Goal: Task Accomplishment & Management: Use online tool/utility

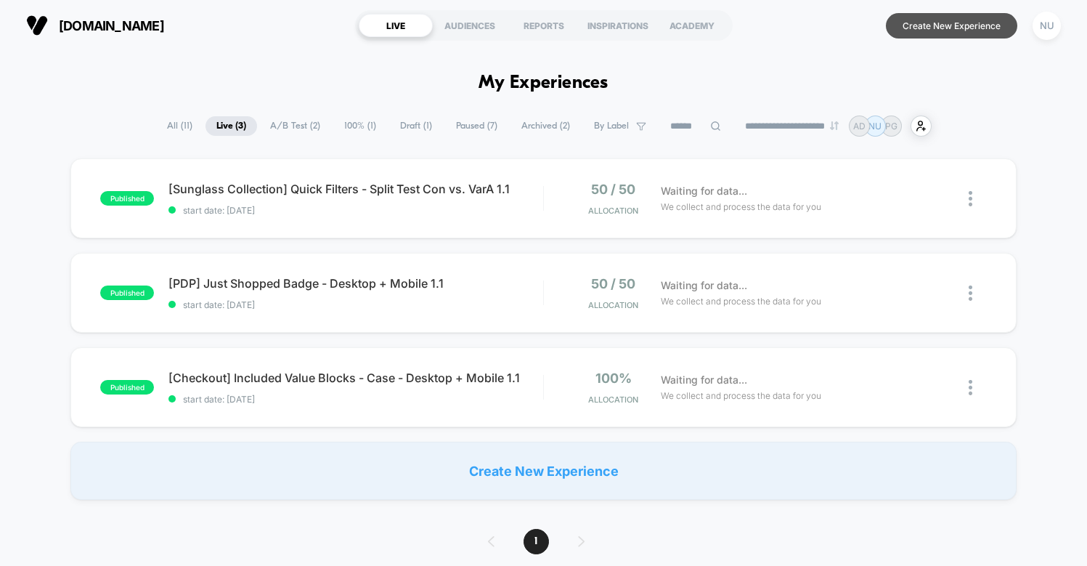
click at [955, 31] on button "Create New Experience" at bounding box center [951, 25] width 131 height 25
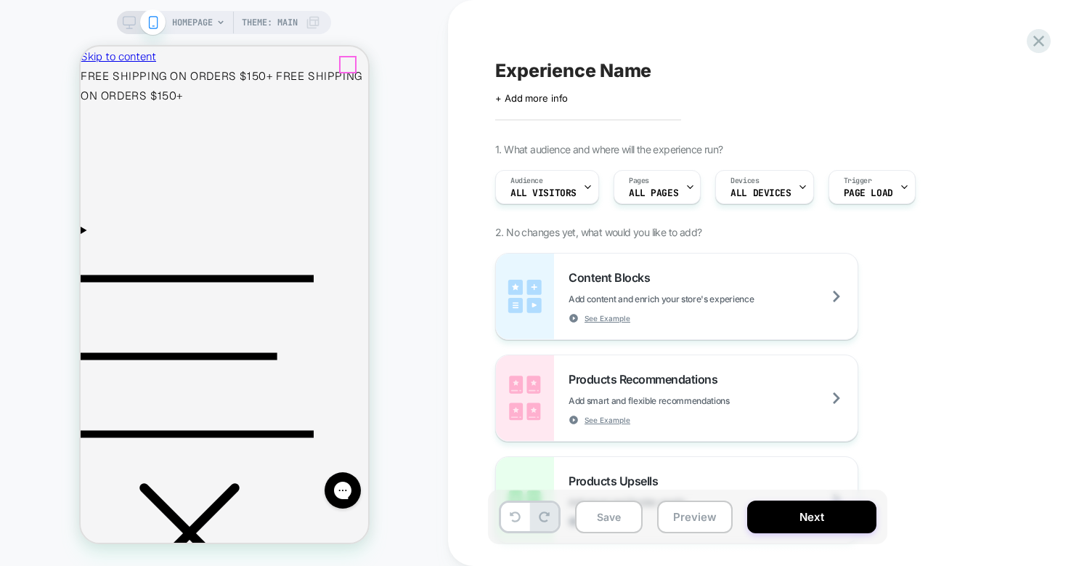
click at [97, 278] on icon "Menu" at bounding box center [196, 355] width 233 height 155
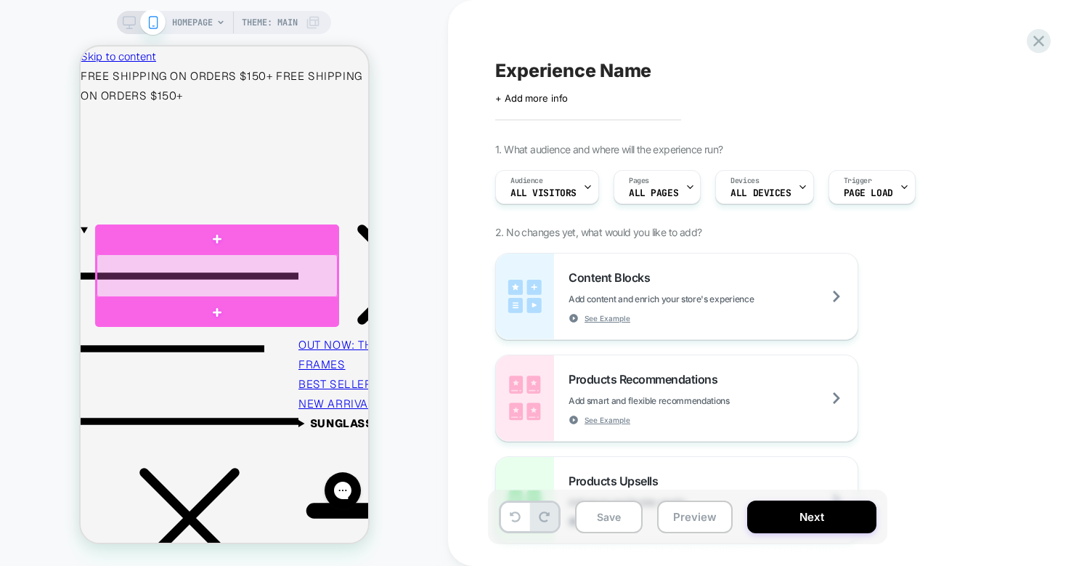
click at [284, 282] on div at bounding box center [216, 275] width 241 height 43
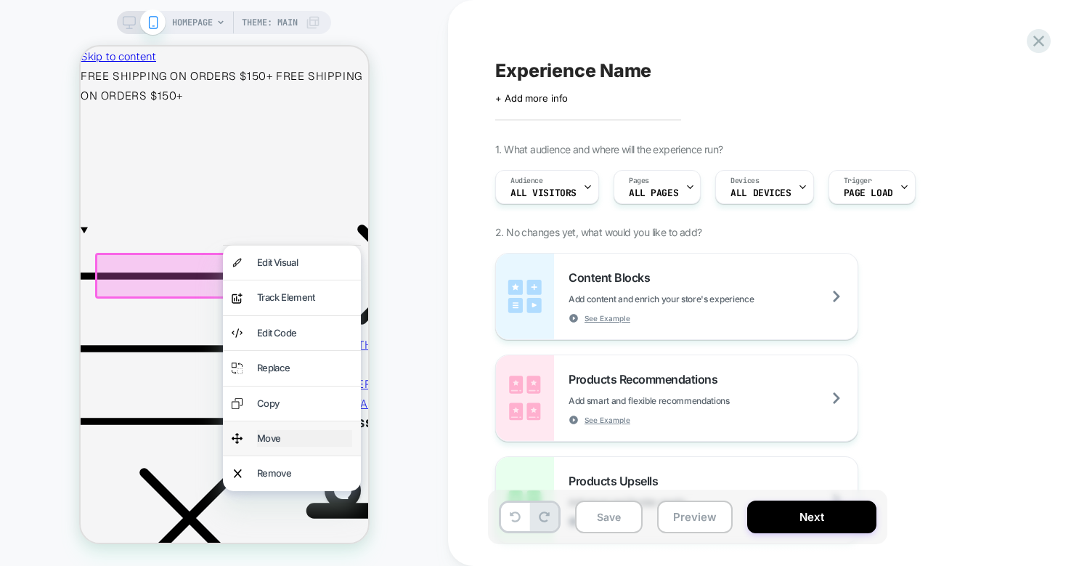
click at [277, 434] on div "Move" at bounding box center [303, 438] width 95 height 17
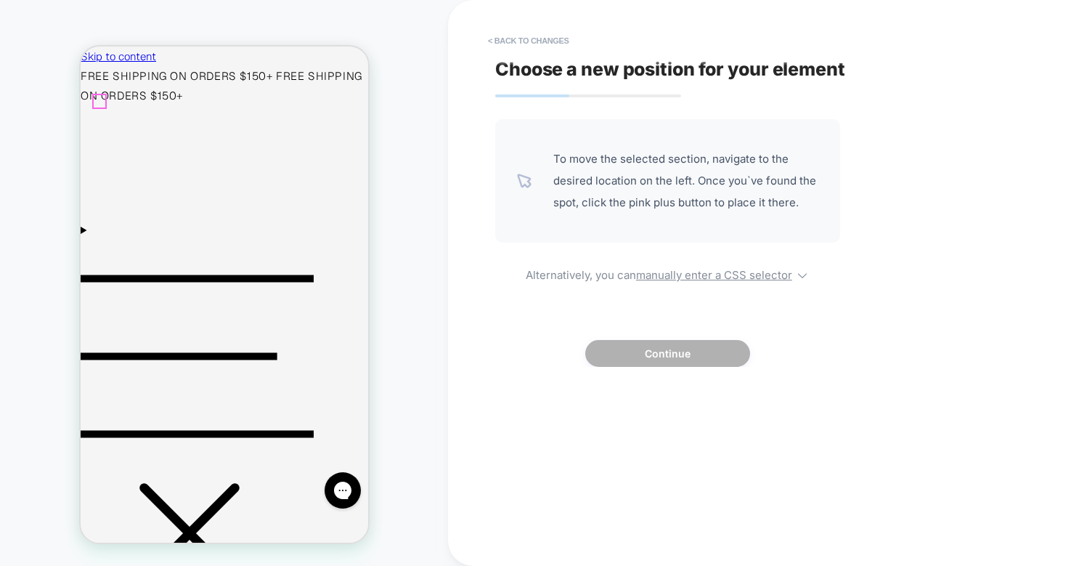
click at [98, 278] on icon "Menu" at bounding box center [196, 355] width 233 height 155
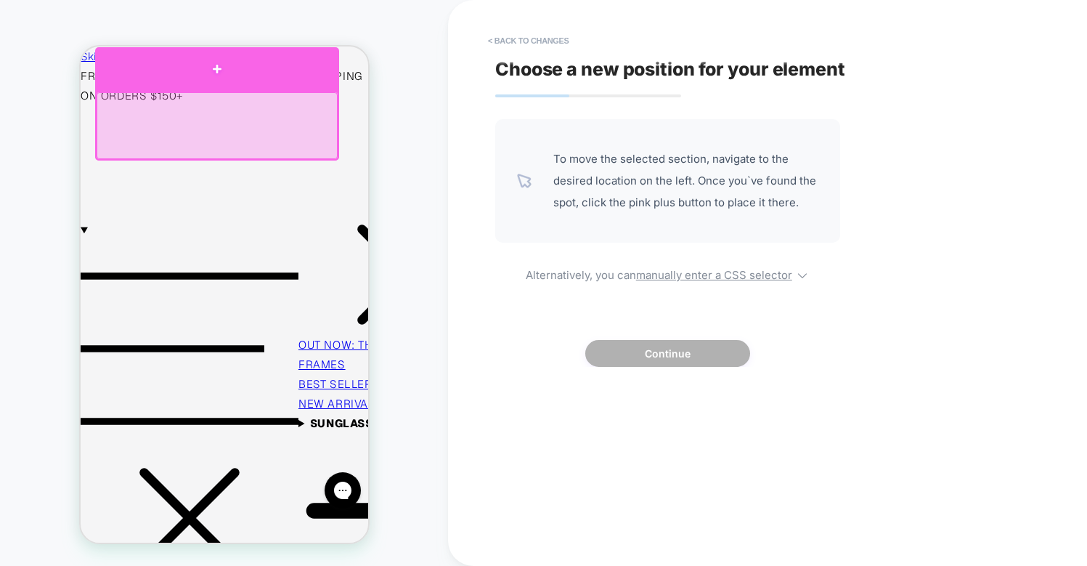
click at [206, 84] on div at bounding box center [216, 69] width 244 height 44
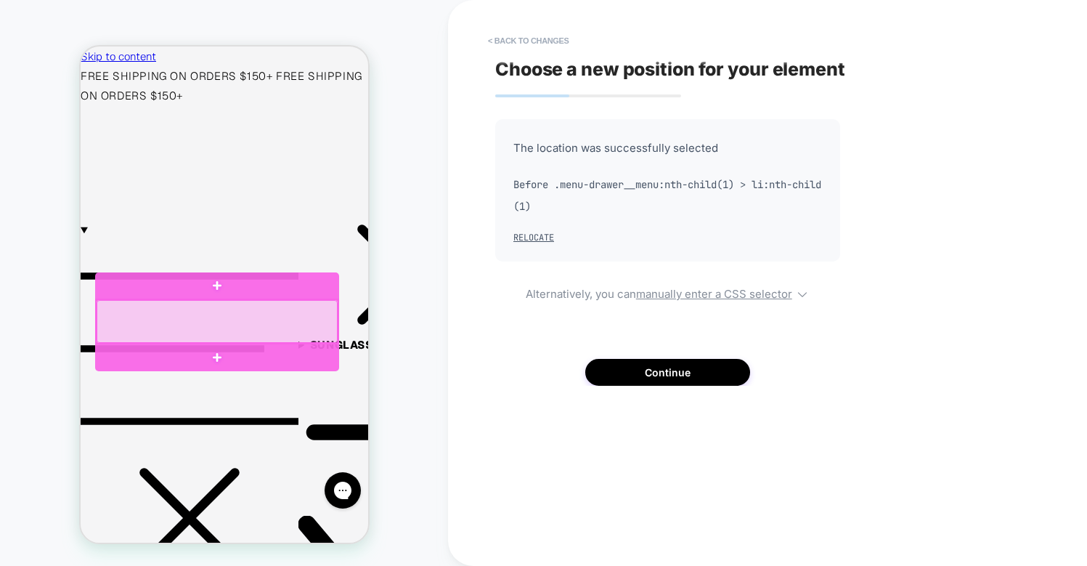
click at [175, 309] on div at bounding box center [216, 321] width 241 height 43
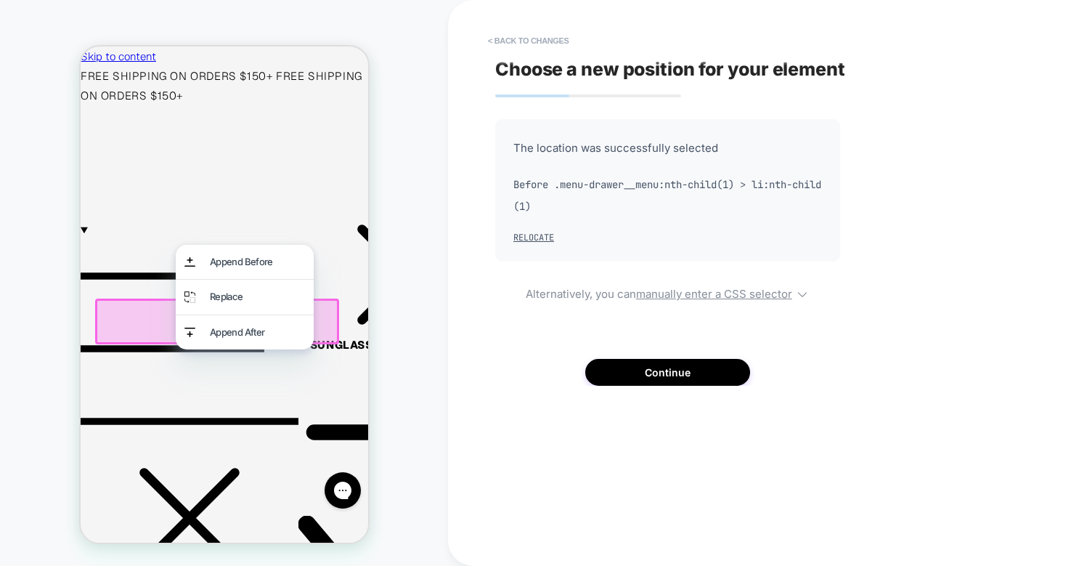
click at [141, 326] on div at bounding box center [216, 322] width 244 height 46
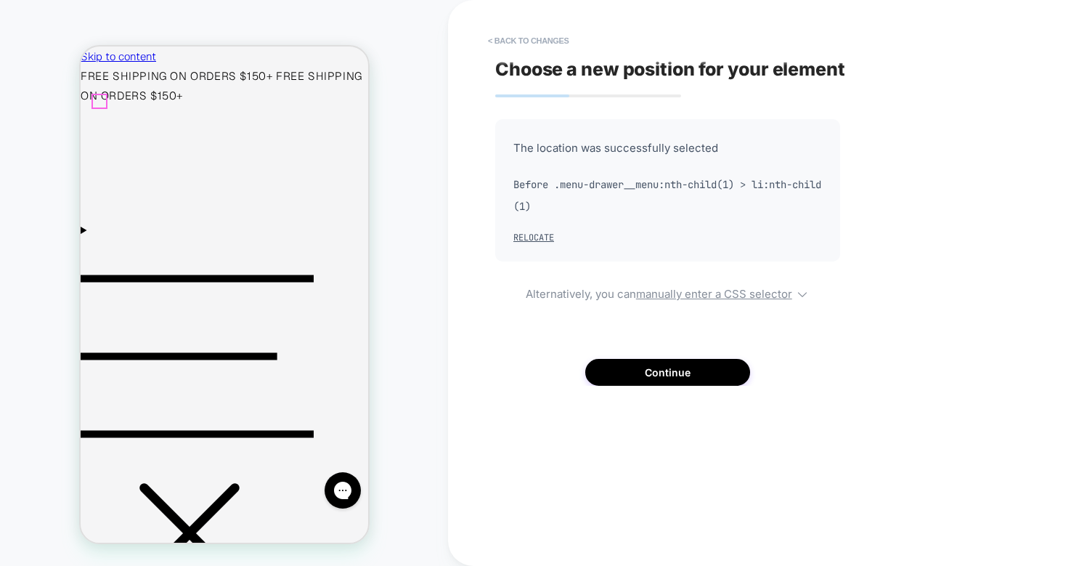
click at [96, 240] on icon "Menu" at bounding box center [196, 356] width 233 height 233
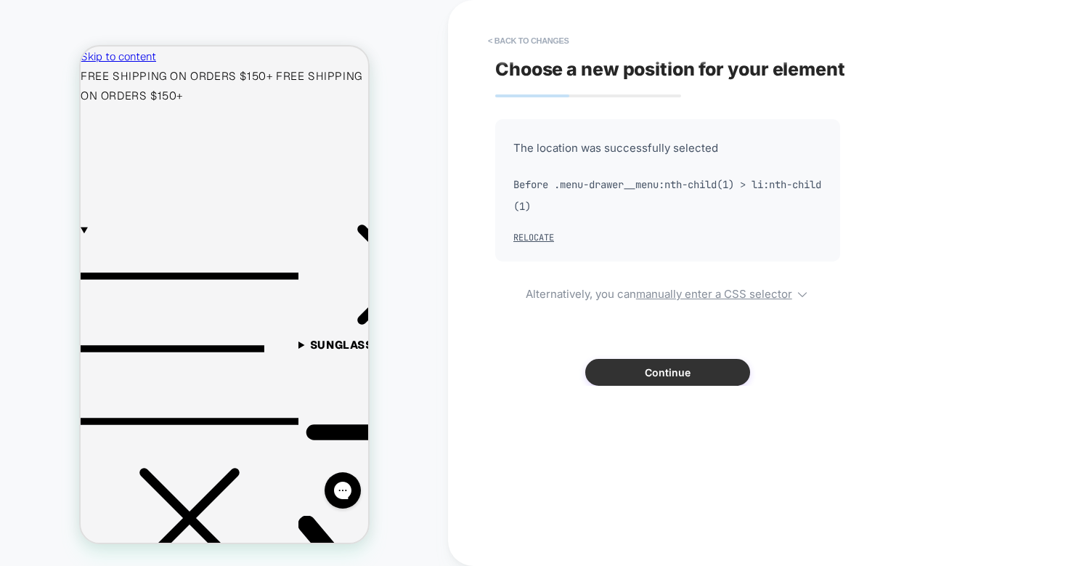
click at [605, 373] on button "Continue" at bounding box center [668, 372] width 165 height 27
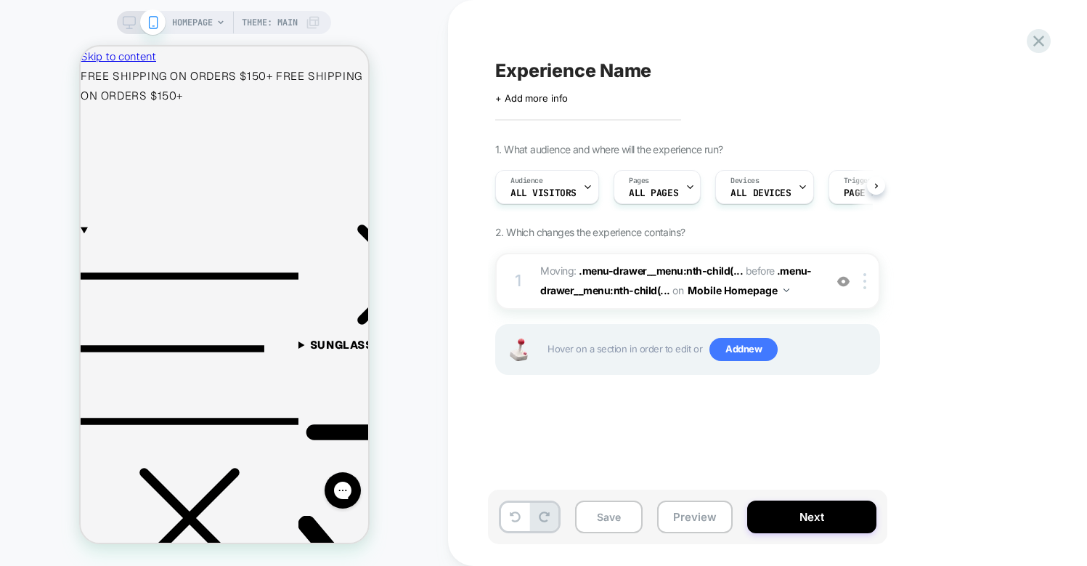
scroll to position [0, 1]
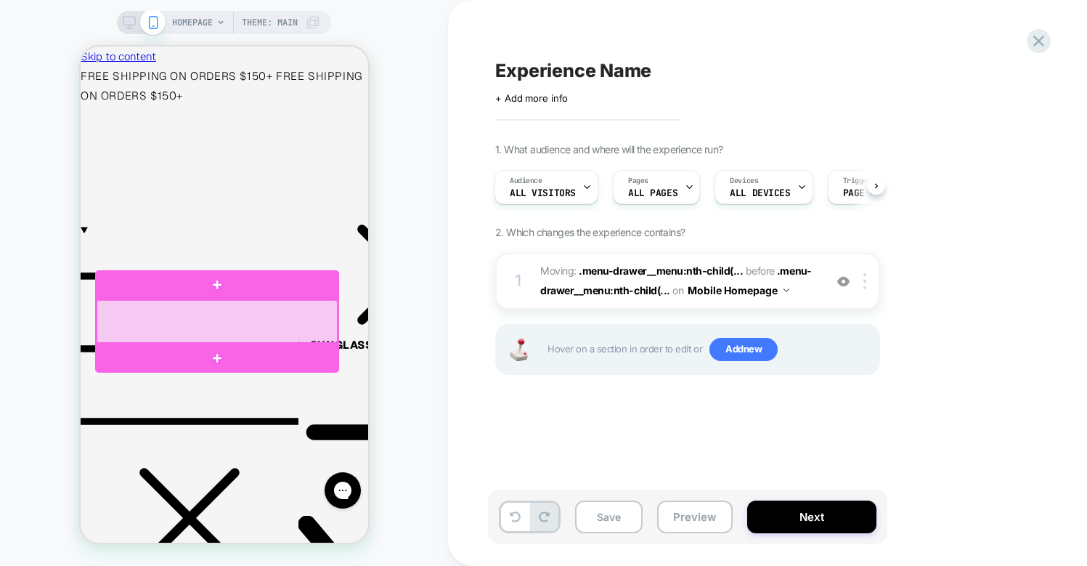
click at [213, 309] on div at bounding box center [216, 321] width 241 height 43
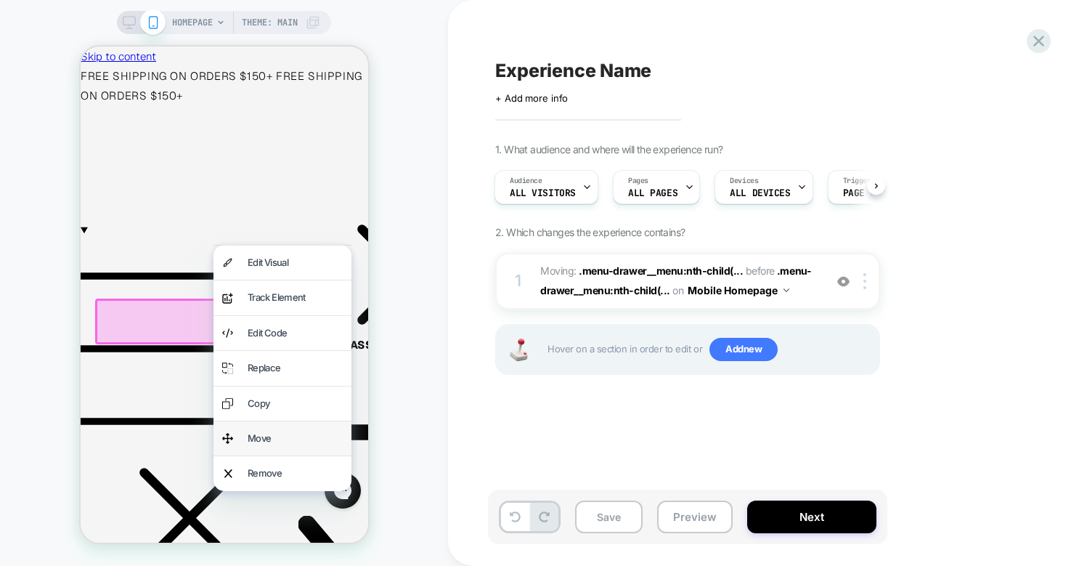
click at [240, 429] on div "Move" at bounding box center [282, 438] width 138 height 34
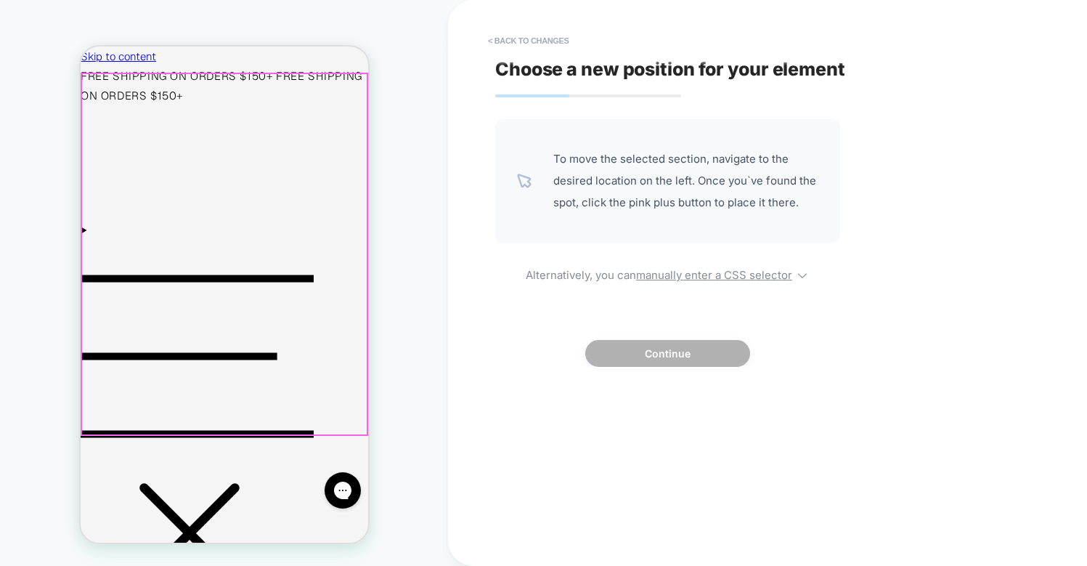
click at [105, 105] on div at bounding box center [223, 254] width 285 height 360
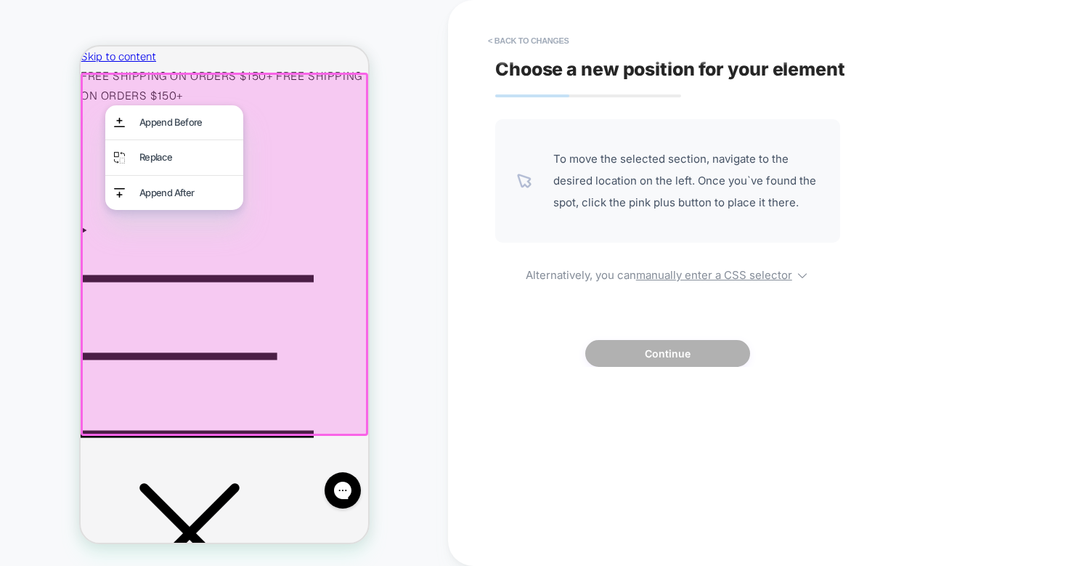
click at [100, 102] on div at bounding box center [224, 254] width 288 height 363
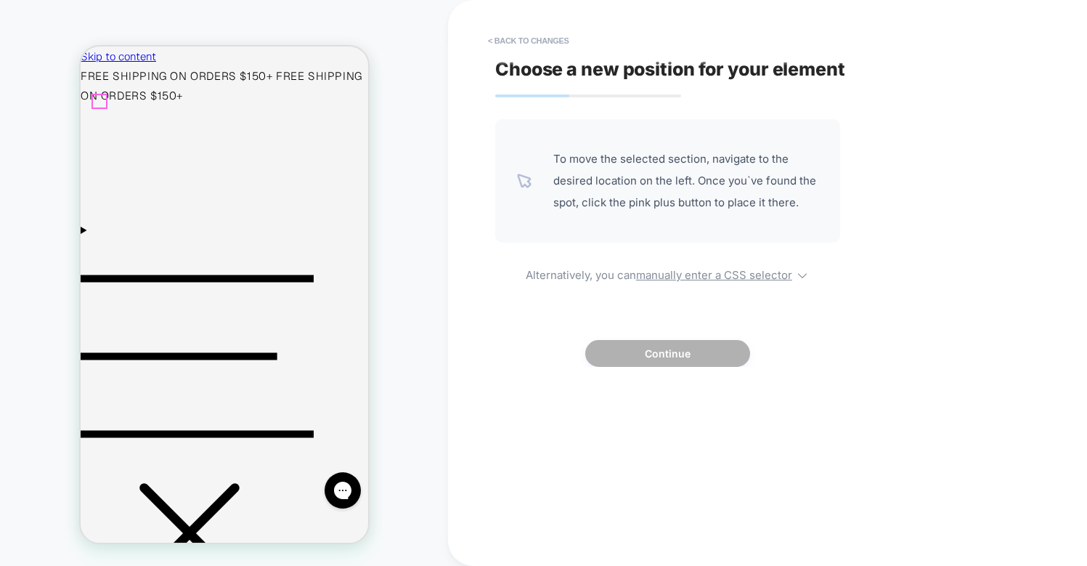
click at [100, 240] on icon "Menu" at bounding box center [196, 356] width 233 height 233
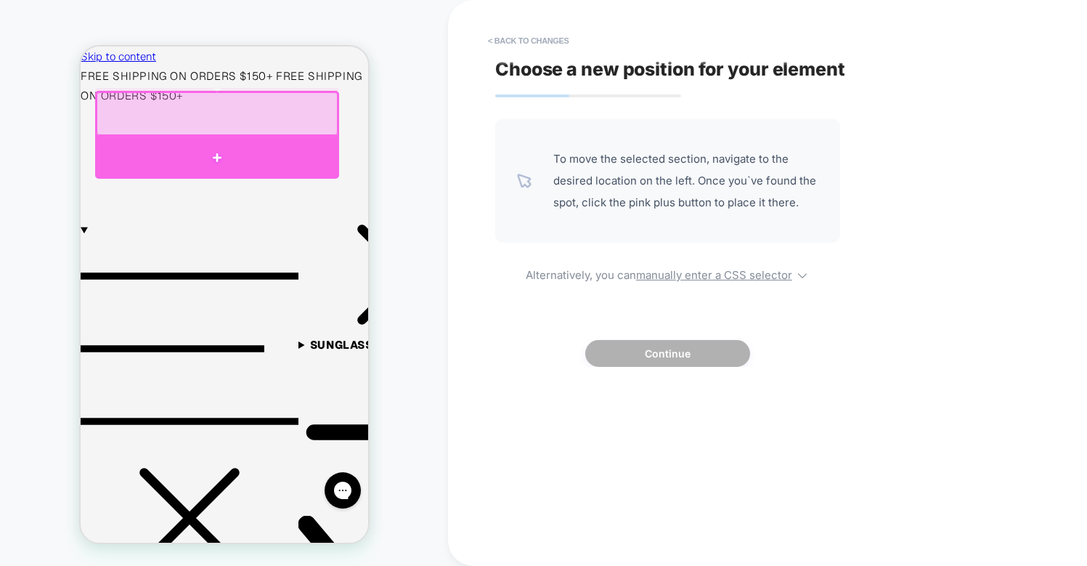
click at [216, 148] on div at bounding box center [216, 158] width 244 height 42
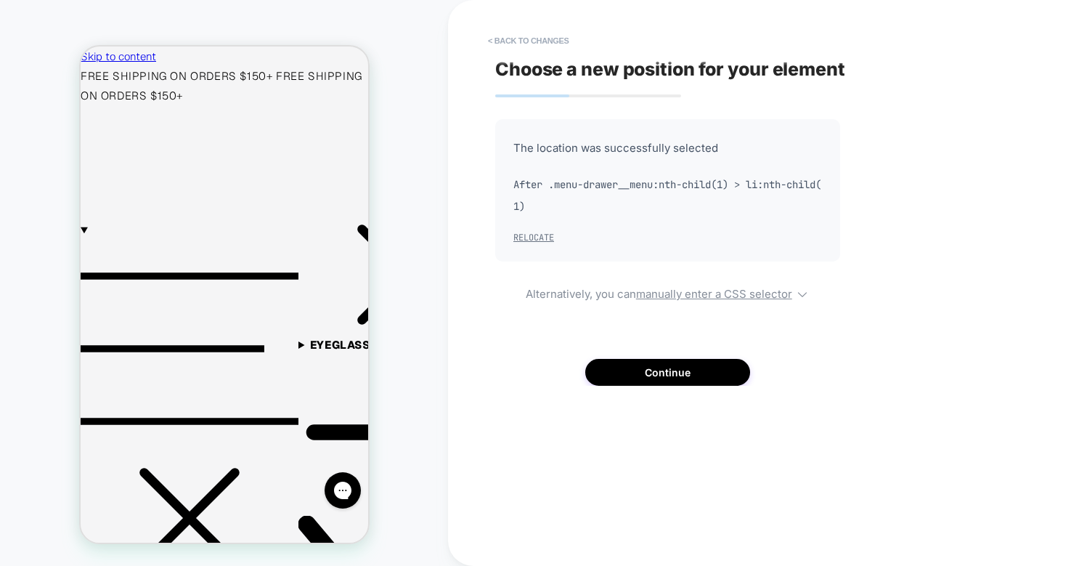
click at [536, 234] on button "Relocate" at bounding box center [534, 238] width 41 height 12
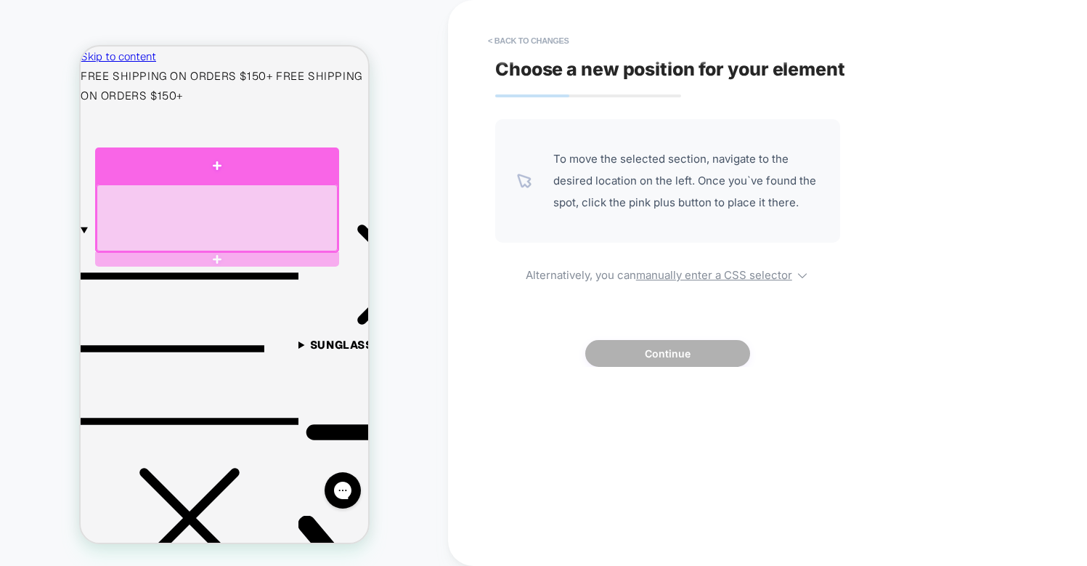
click at [224, 173] on div at bounding box center [216, 165] width 244 height 36
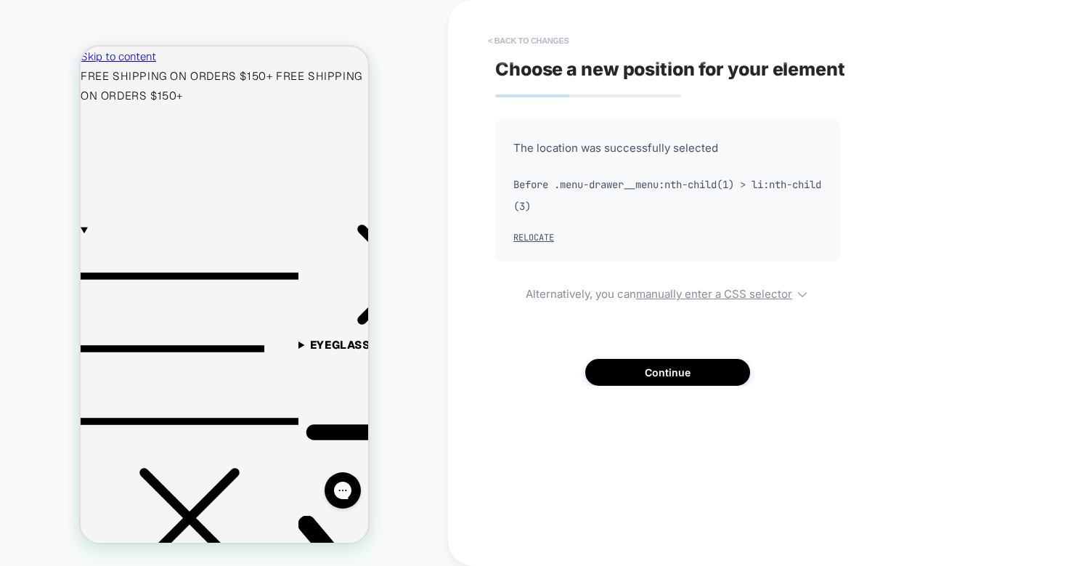
click at [518, 46] on button "< Back to changes" at bounding box center [529, 40] width 96 height 23
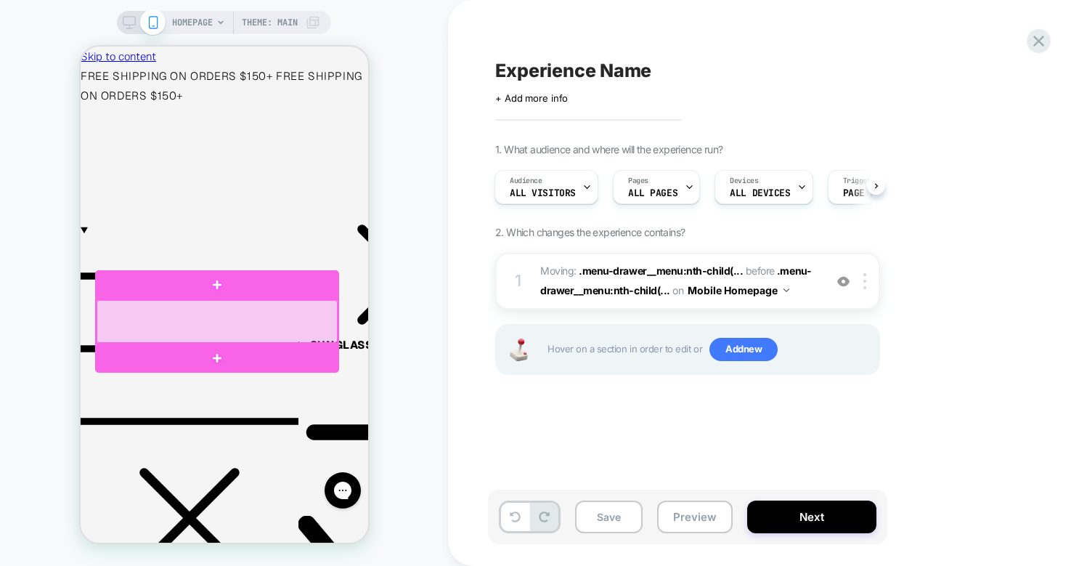
click at [246, 312] on div at bounding box center [216, 321] width 241 height 43
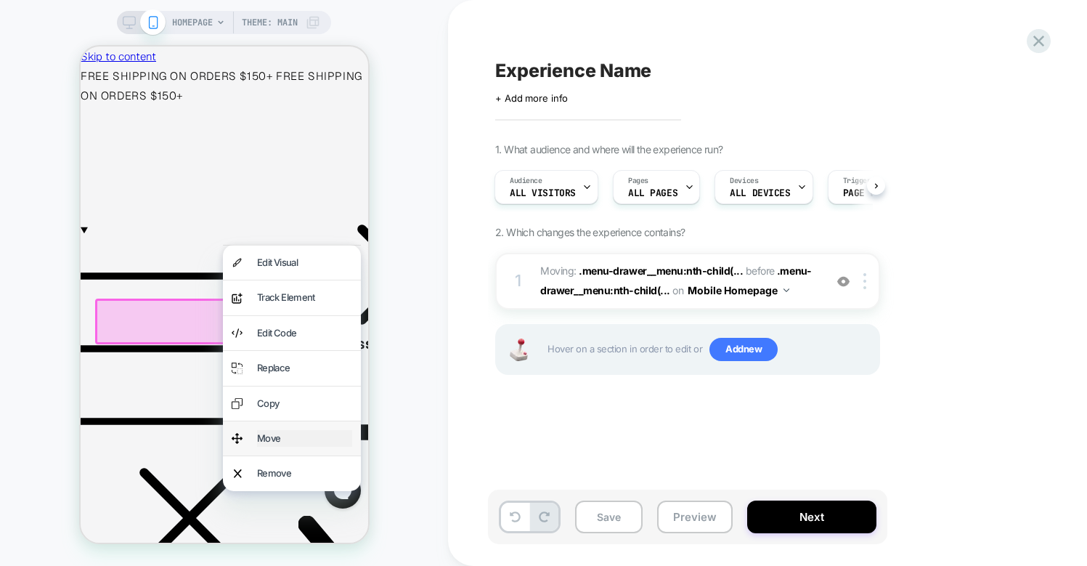
click at [262, 442] on div "Move" at bounding box center [303, 438] width 95 height 17
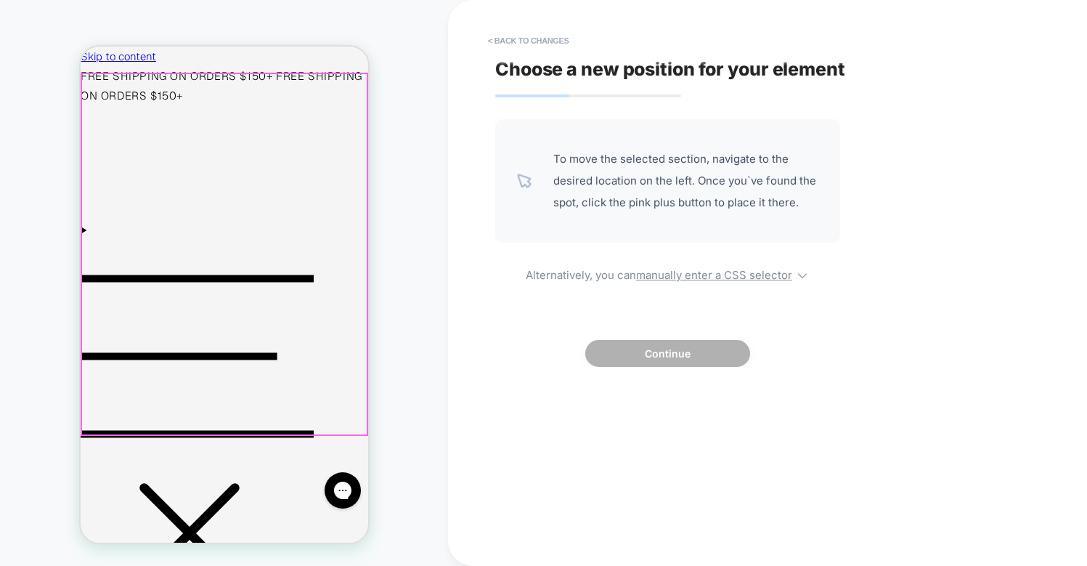
click at [99, 99] on div at bounding box center [223, 254] width 285 height 360
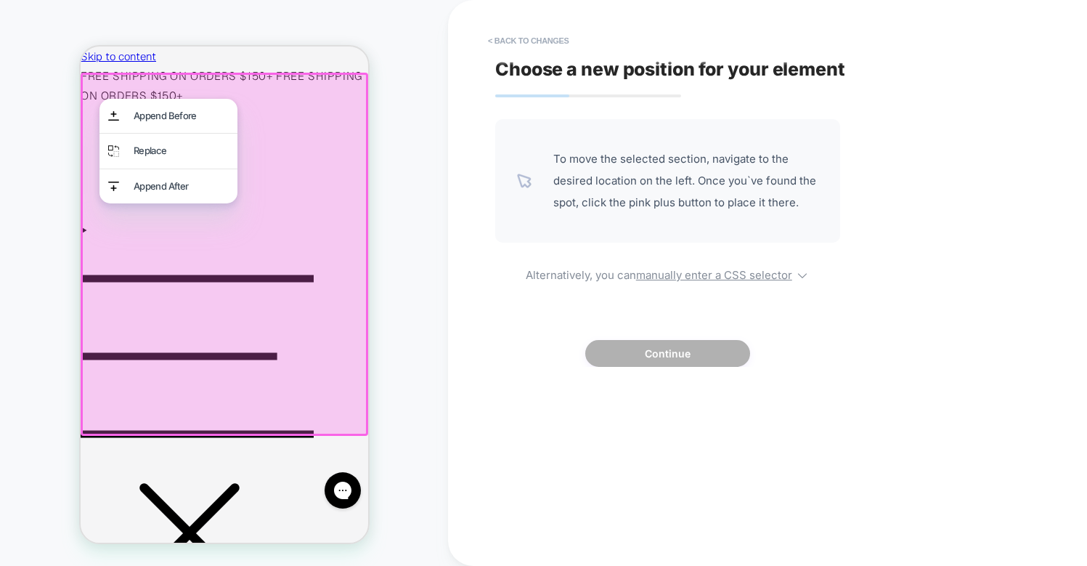
click at [95, 99] on div at bounding box center [224, 254] width 288 height 363
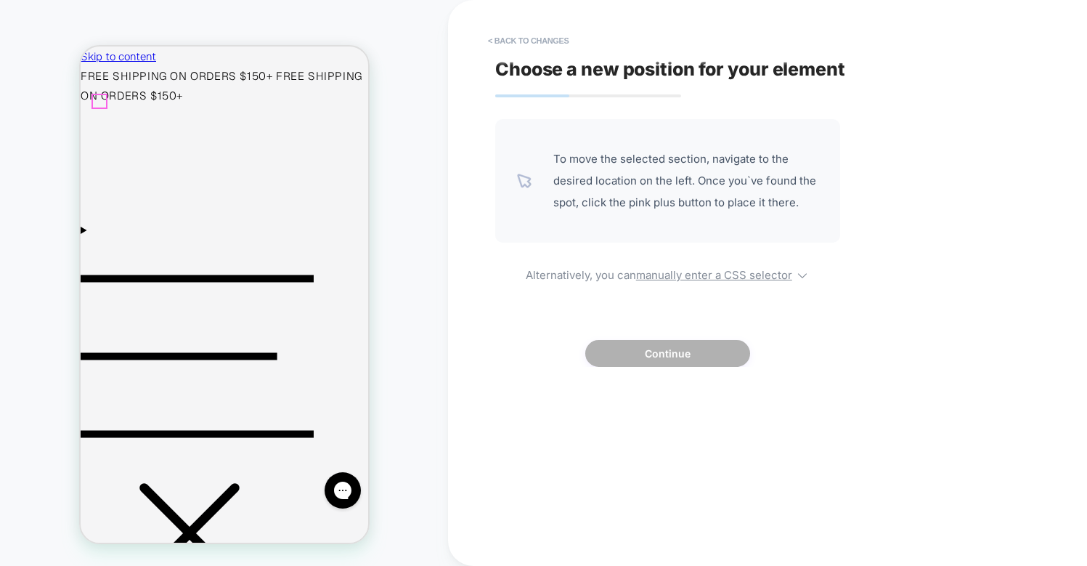
click at [100, 278] on icon "Menu" at bounding box center [196, 355] width 233 height 155
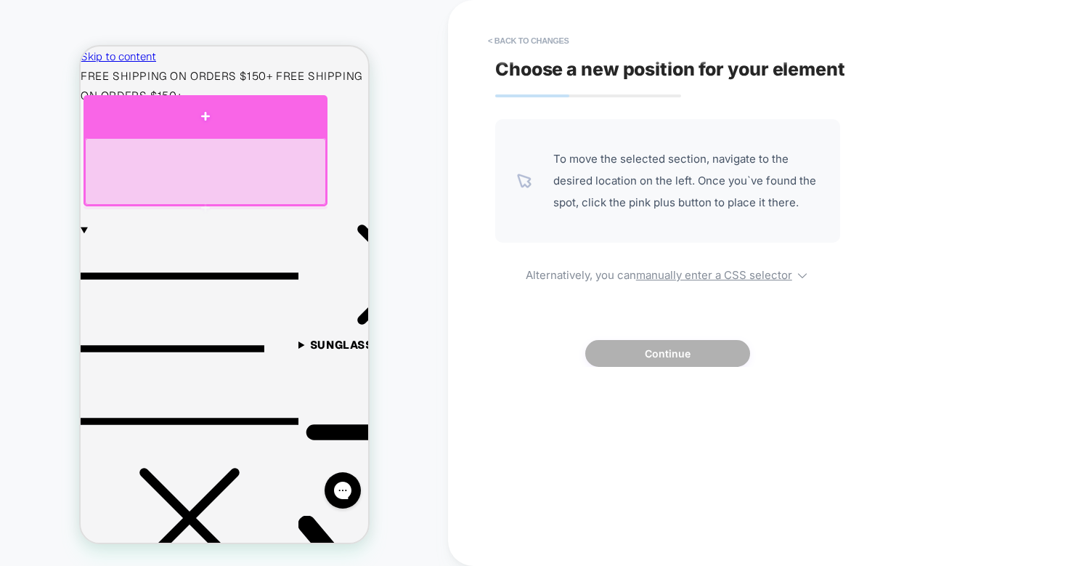
click at [166, 124] on div at bounding box center [205, 115] width 244 height 41
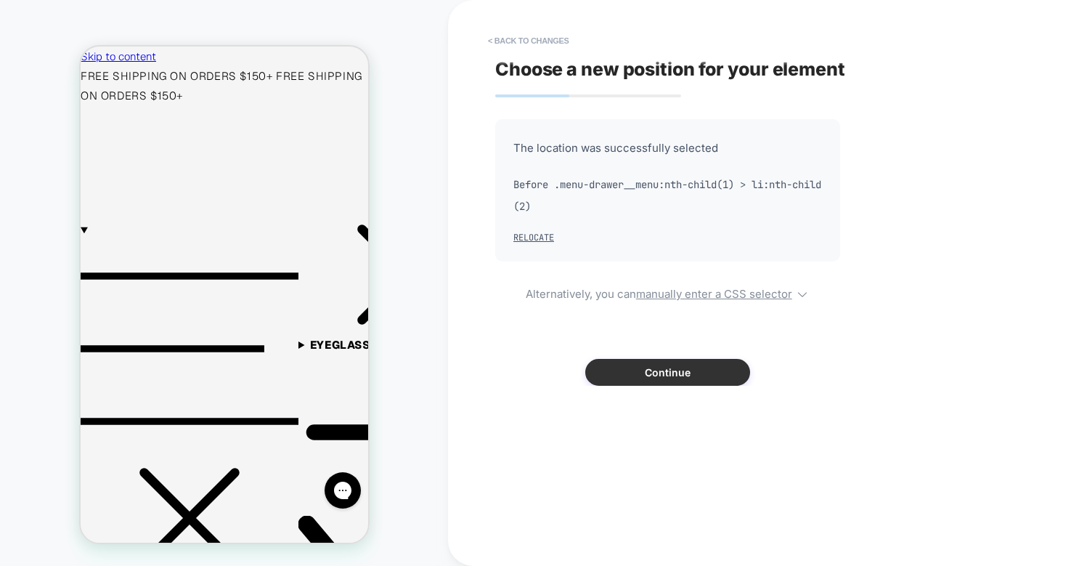
click at [698, 373] on button "Continue" at bounding box center [668, 372] width 165 height 27
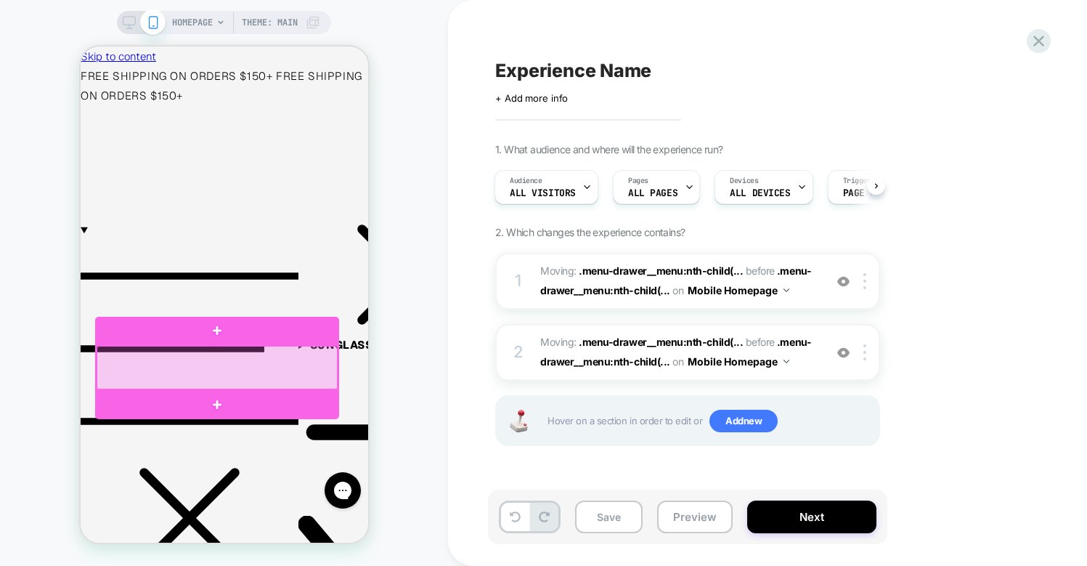
click at [238, 360] on div at bounding box center [216, 367] width 241 height 43
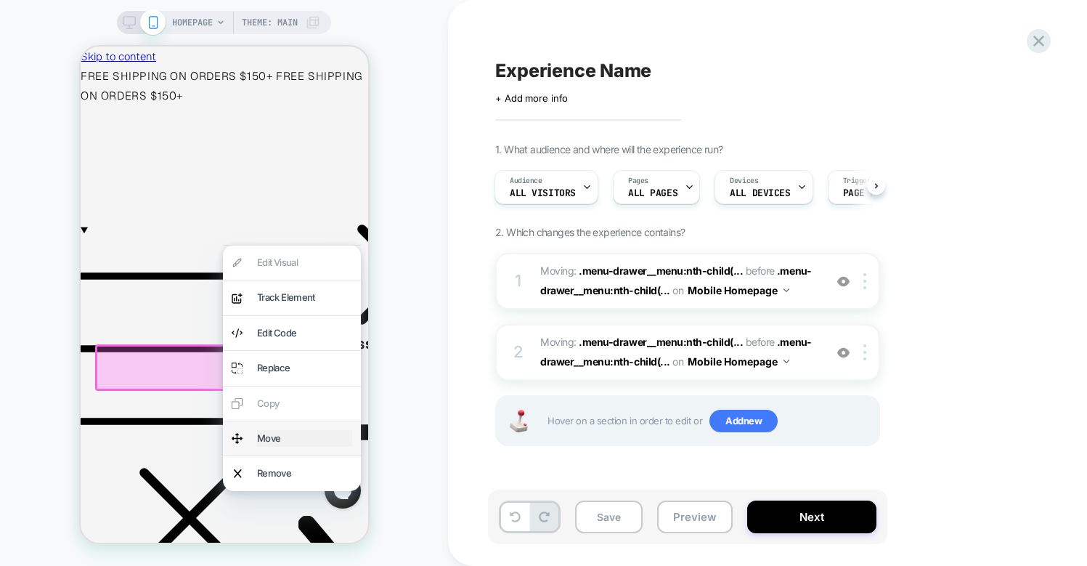
click at [276, 433] on div "Move" at bounding box center [303, 438] width 95 height 17
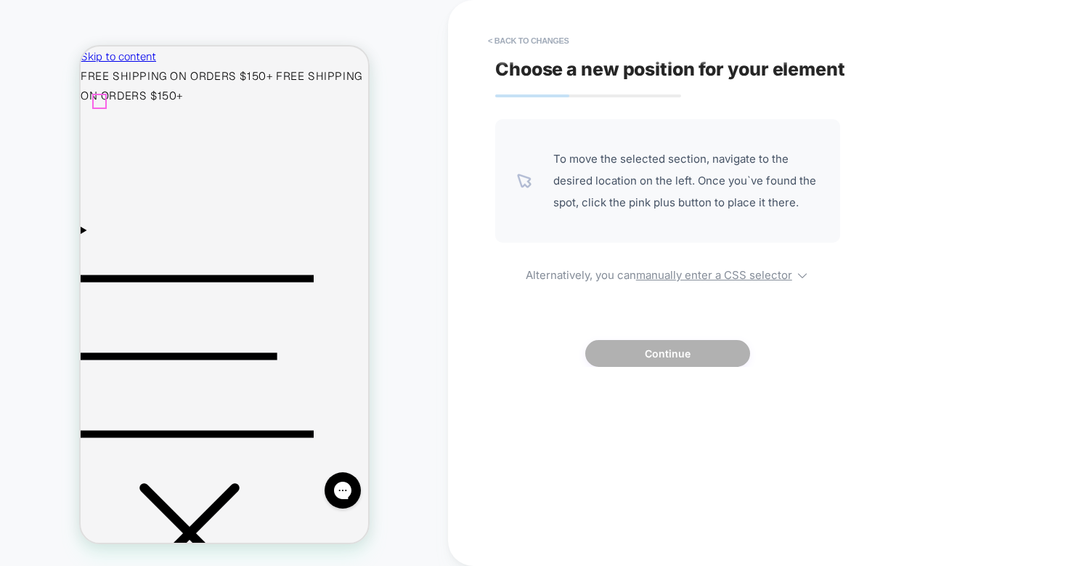
click at [97, 240] on icon "Menu" at bounding box center [196, 356] width 233 height 233
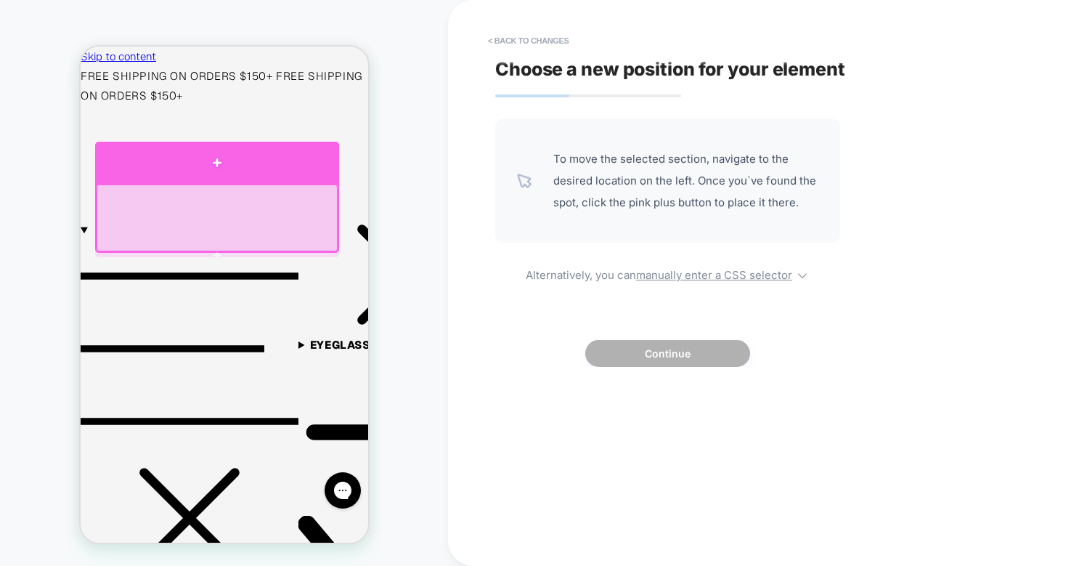
click at [181, 176] on div at bounding box center [216, 162] width 244 height 41
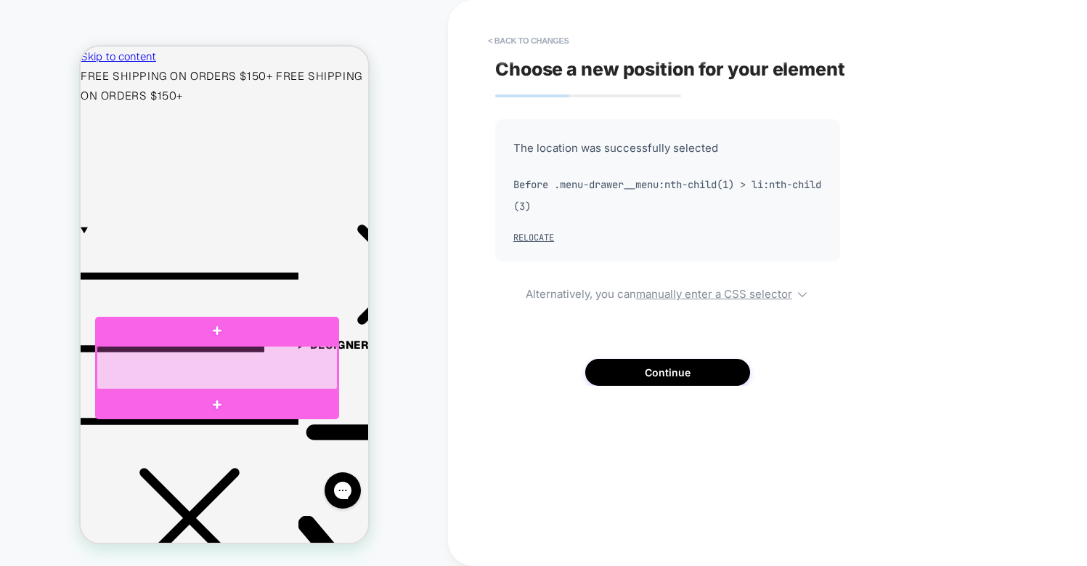
click at [256, 378] on div at bounding box center [216, 367] width 241 height 43
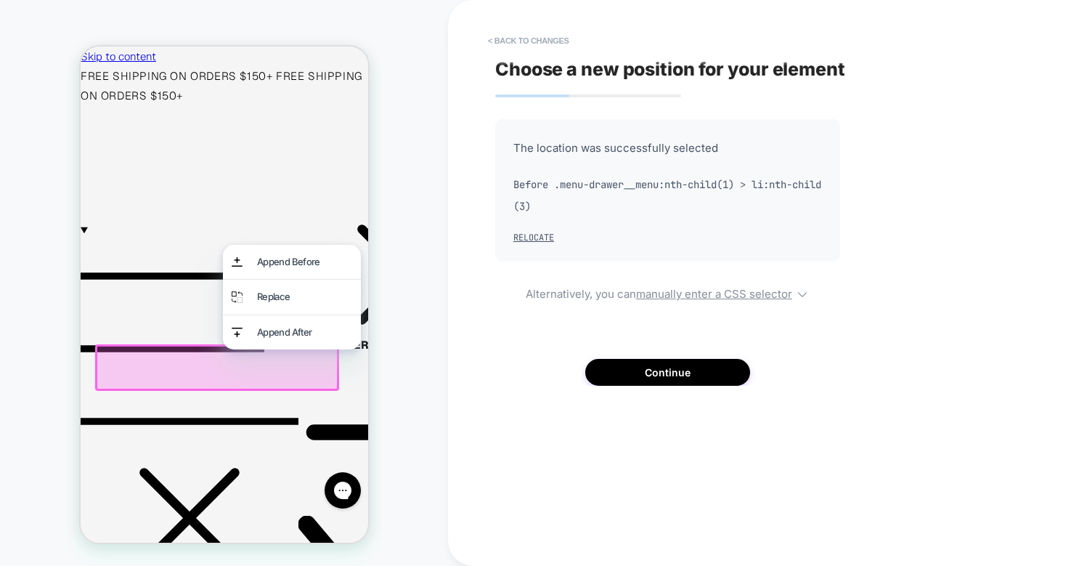
click at [586, 360] on div "The location was successfully selected Before .menu-drawer__menu:nth-child(1) >…" at bounding box center [667, 252] width 345 height 267
click at [617, 365] on button "Continue" at bounding box center [668, 372] width 165 height 27
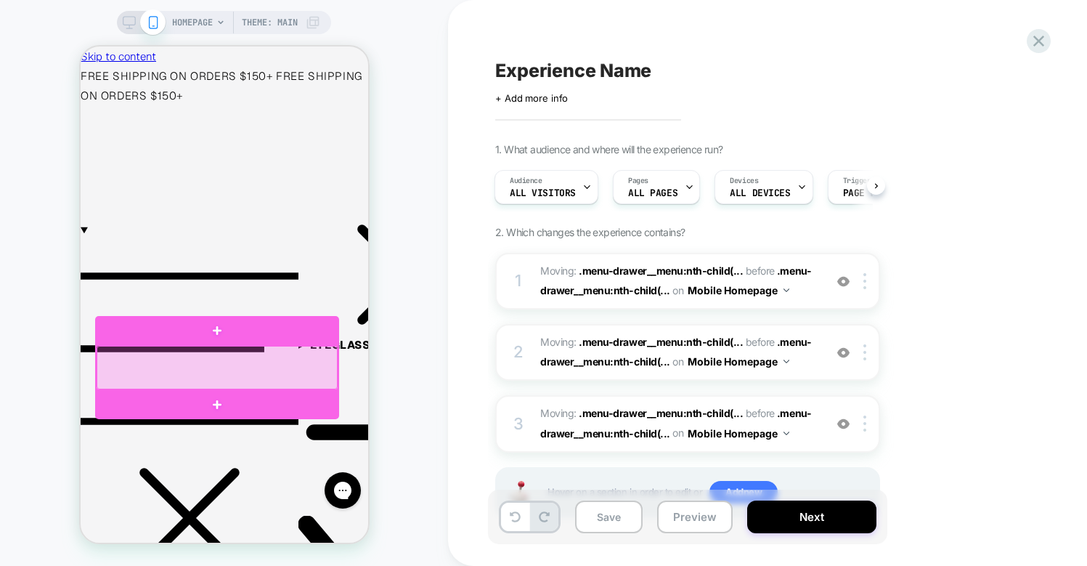
click at [250, 364] on div at bounding box center [216, 367] width 241 height 43
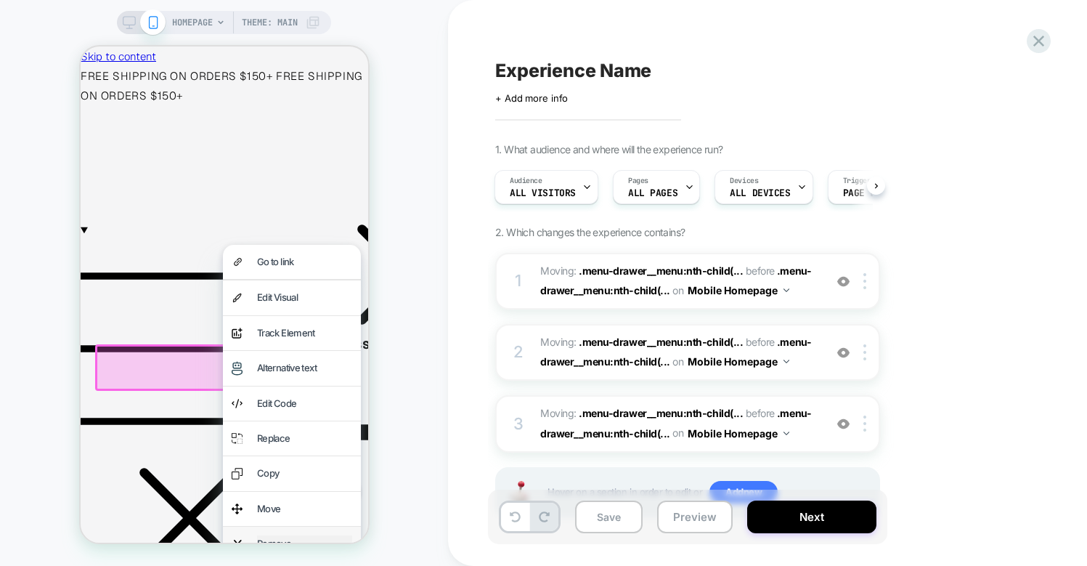
click at [283, 537] on div "Remove" at bounding box center [303, 543] width 95 height 17
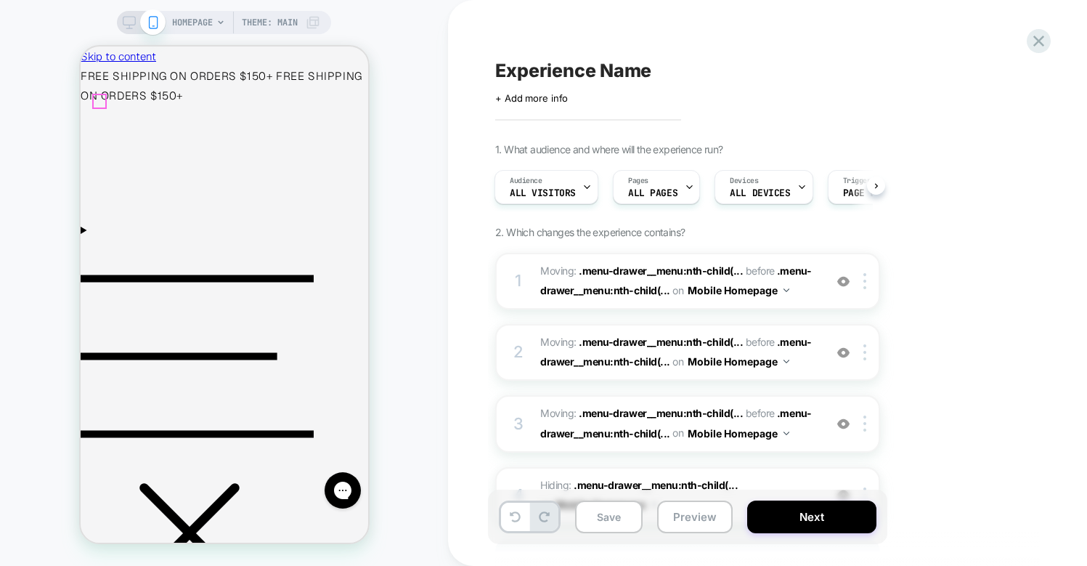
click at [97, 240] on icon "Menu" at bounding box center [196, 356] width 233 height 233
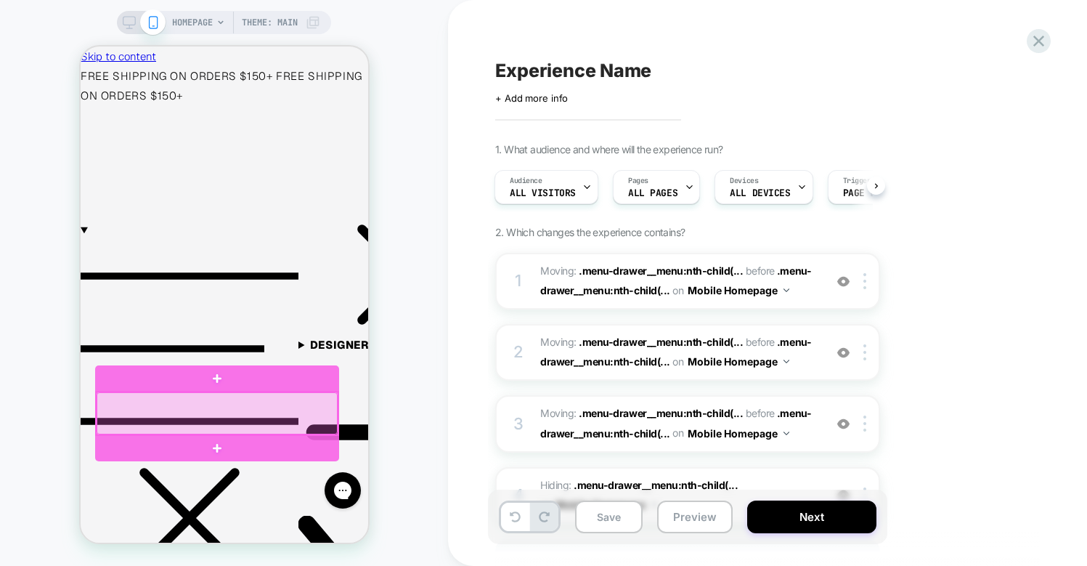
click at [176, 408] on div at bounding box center [216, 413] width 241 height 42
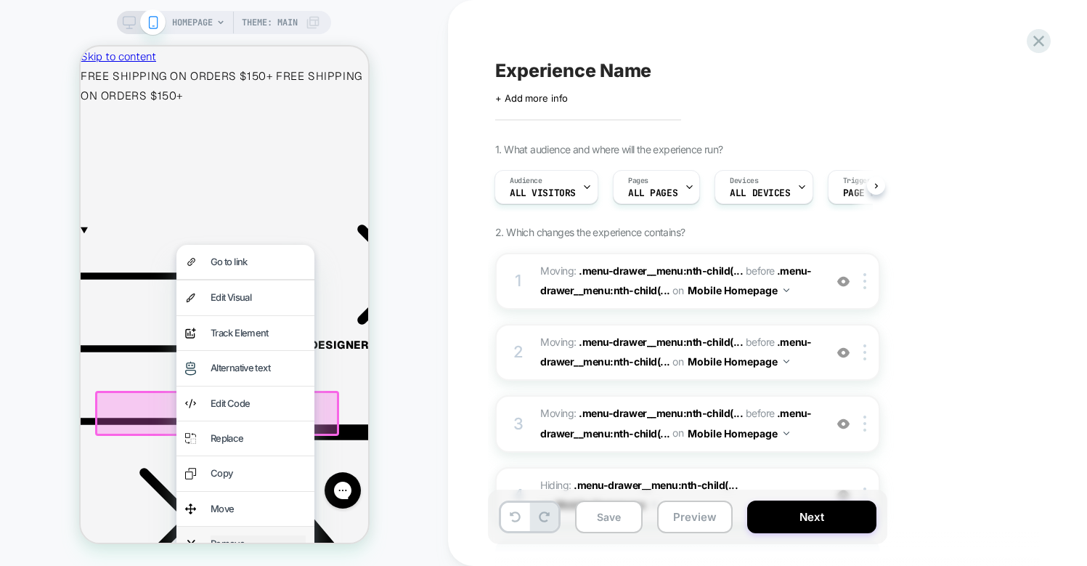
click at [269, 536] on div "Remove" at bounding box center [257, 543] width 95 height 17
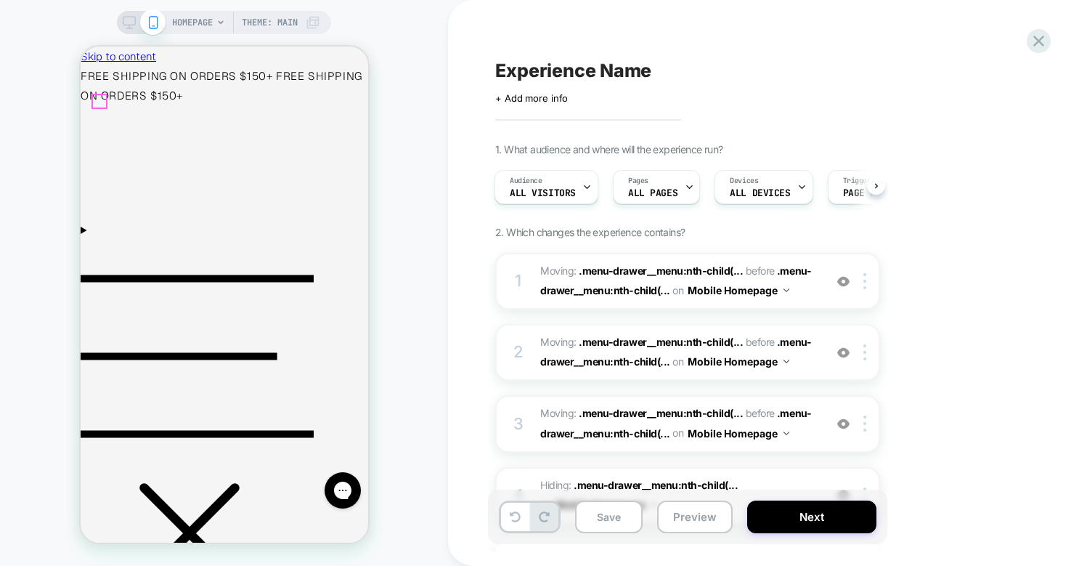
click at [102, 240] on icon "Menu" at bounding box center [196, 356] width 233 height 233
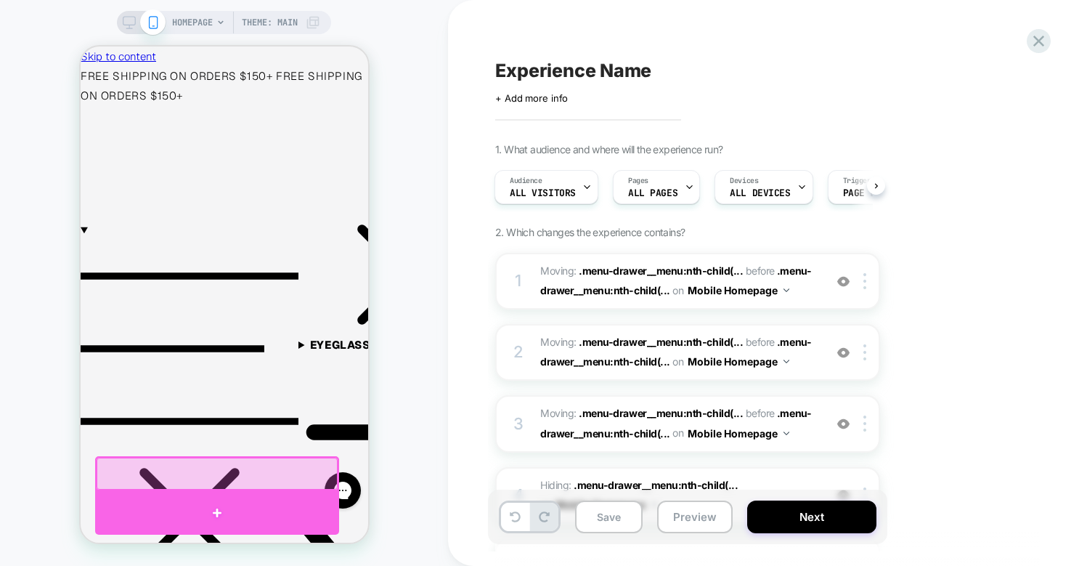
click at [161, 514] on div at bounding box center [216, 513] width 244 height 44
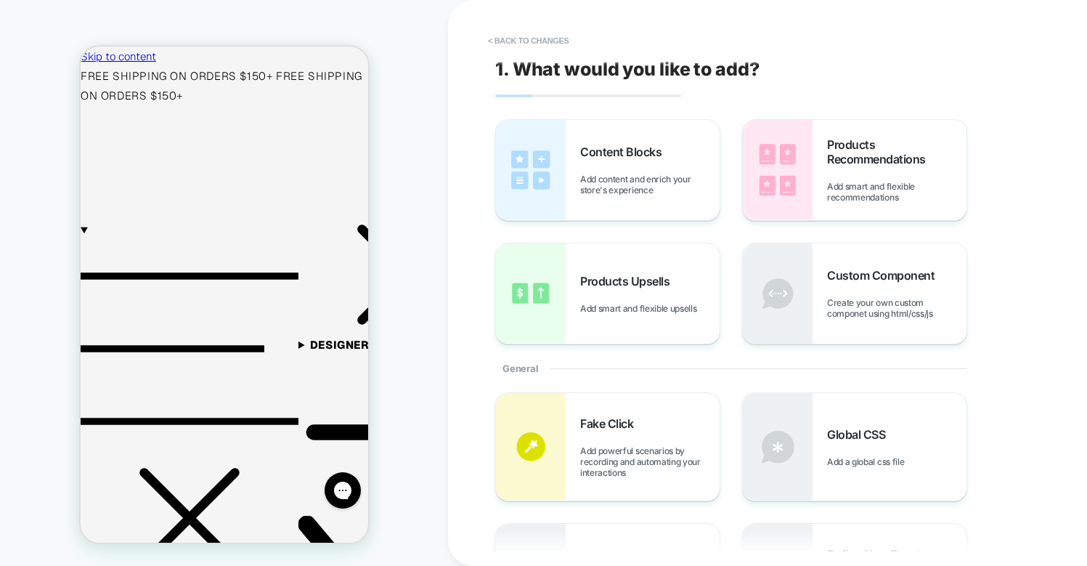
scroll to position [45, 0]
click at [631, 145] on span "Content Blocks" at bounding box center [624, 152] width 89 height 15
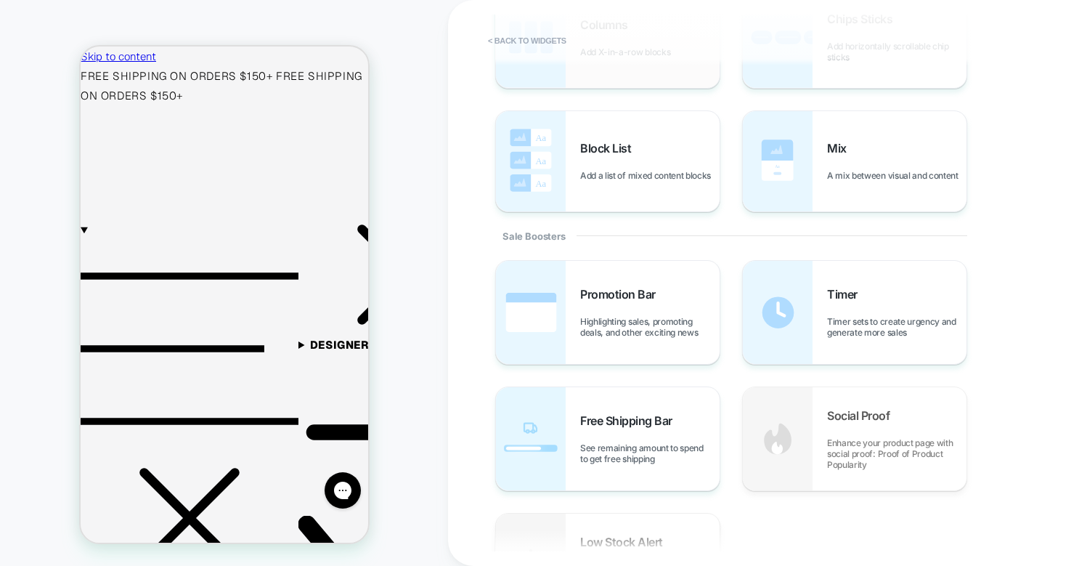
scroll to position [531, 0]
click at [840, 169] on span "A mix between visual and content" at bounding box center [896, 174] width 139 height 11
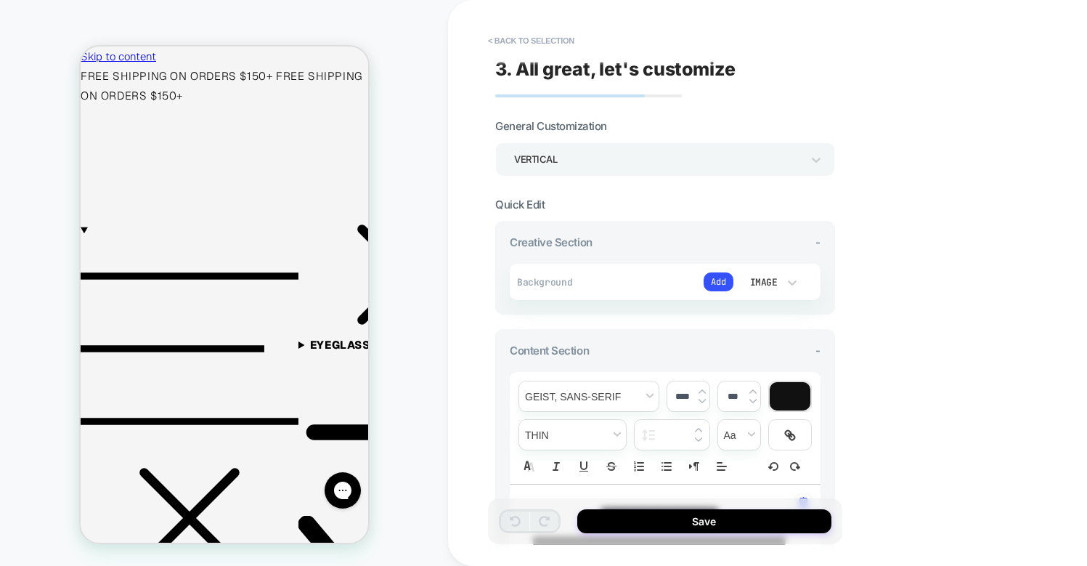
scroll to position [388, 0]
click at [515, 37] on button "< Back to selection" at bounding box center [531, 40] width 101 height 23
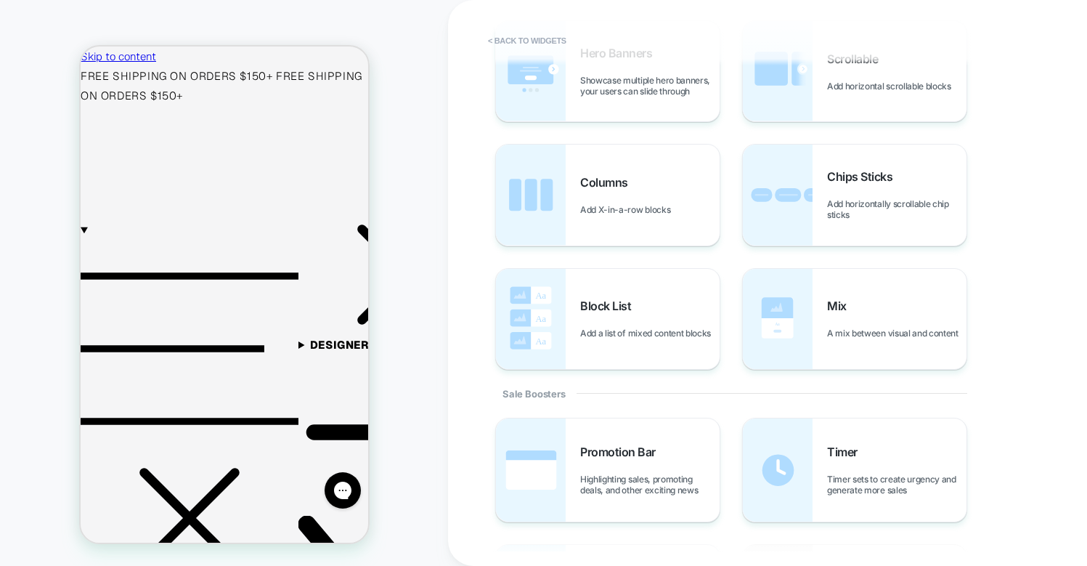
scroll to position [370, 0]
click at [628, 197] on div "Columns Add X-in-a-row blocks" at bounding box center [649, 197] width 139 height 40
type textarea "*"
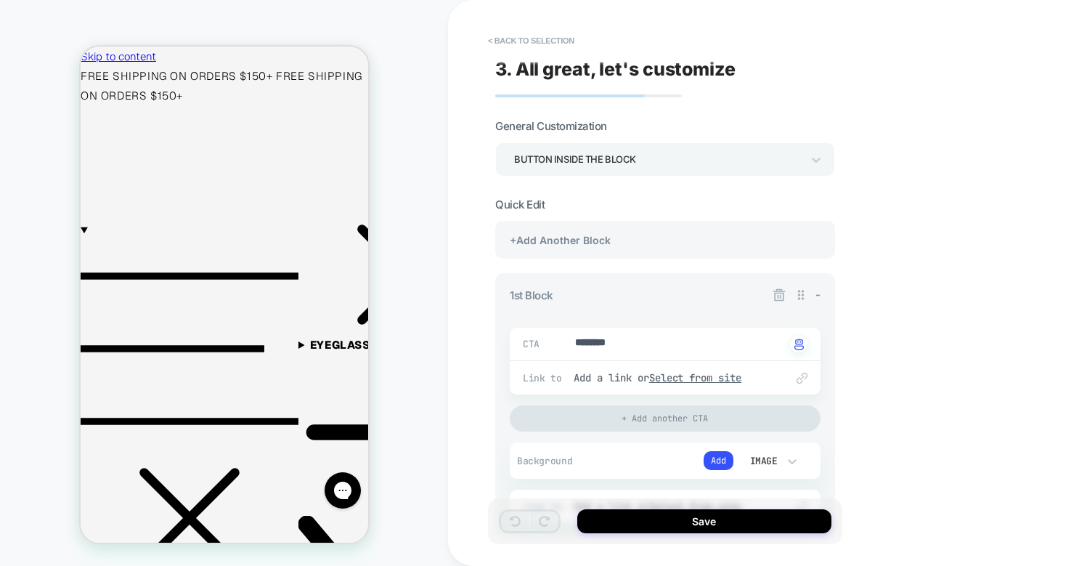
scroll to position [195, 0]
click at [519, 37] on button "< Back to selection" at bounding box center [531, 40] width 101 height 23
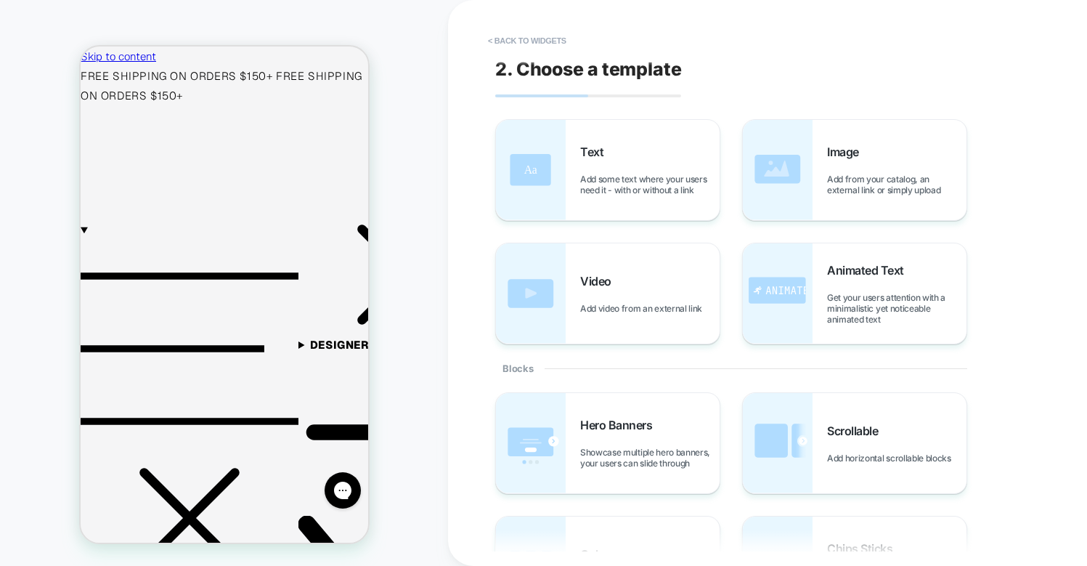
scroll to position [130, 0]
click at [519, 37] on button "< Back to widgets" at bounding box center [527, 40] width 93 height 23
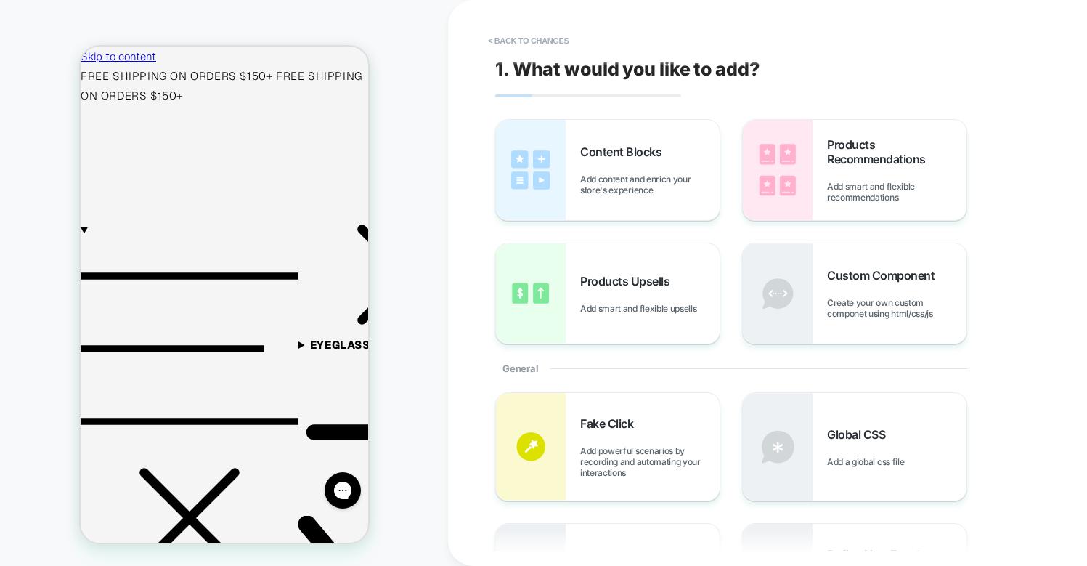
scroll to position [45, 0]
click at [520, 40] on button "< Back to changes" at bounding box center [529, 40] width 96 height 23
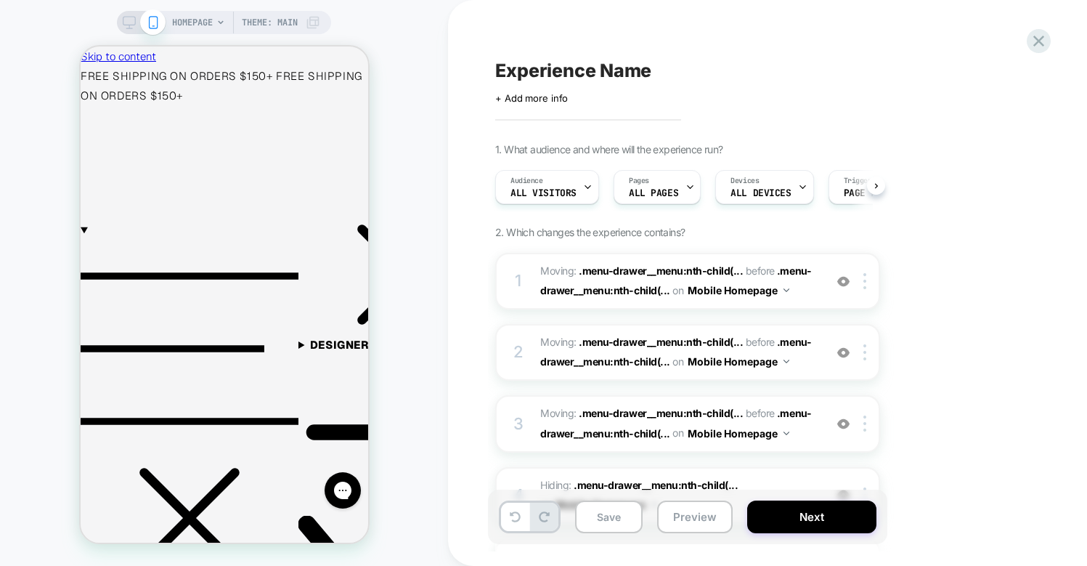
scroll to position [0, 1]
click at [1037, 33] on icon at bounding box center [1039, 41] width 20 height 20
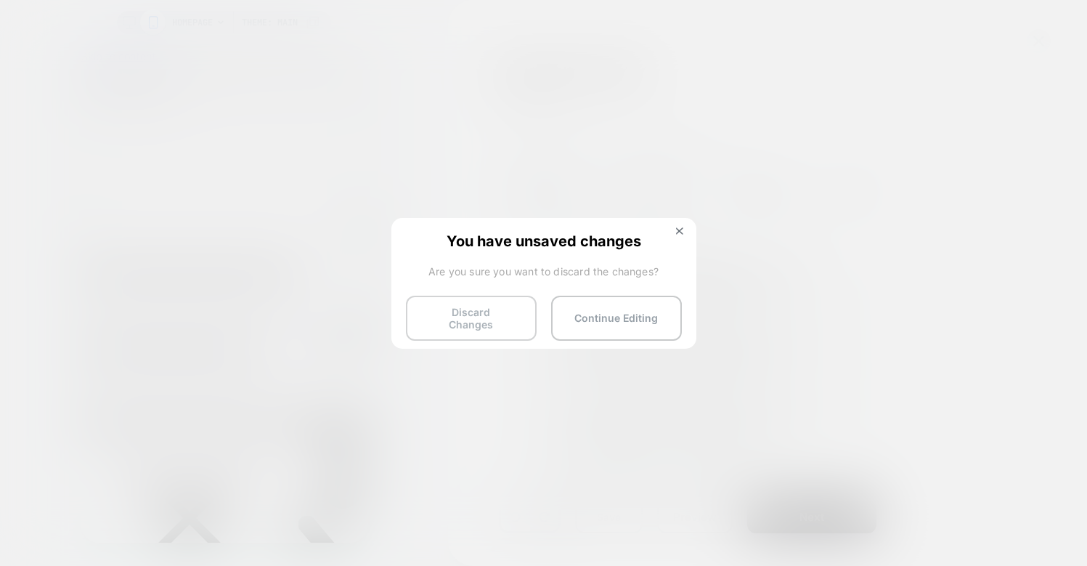
click at [450, 314] on button "Discard Changes" at bounding box center [471, 318] width 131 height 45
